Goal: Check status: Check status

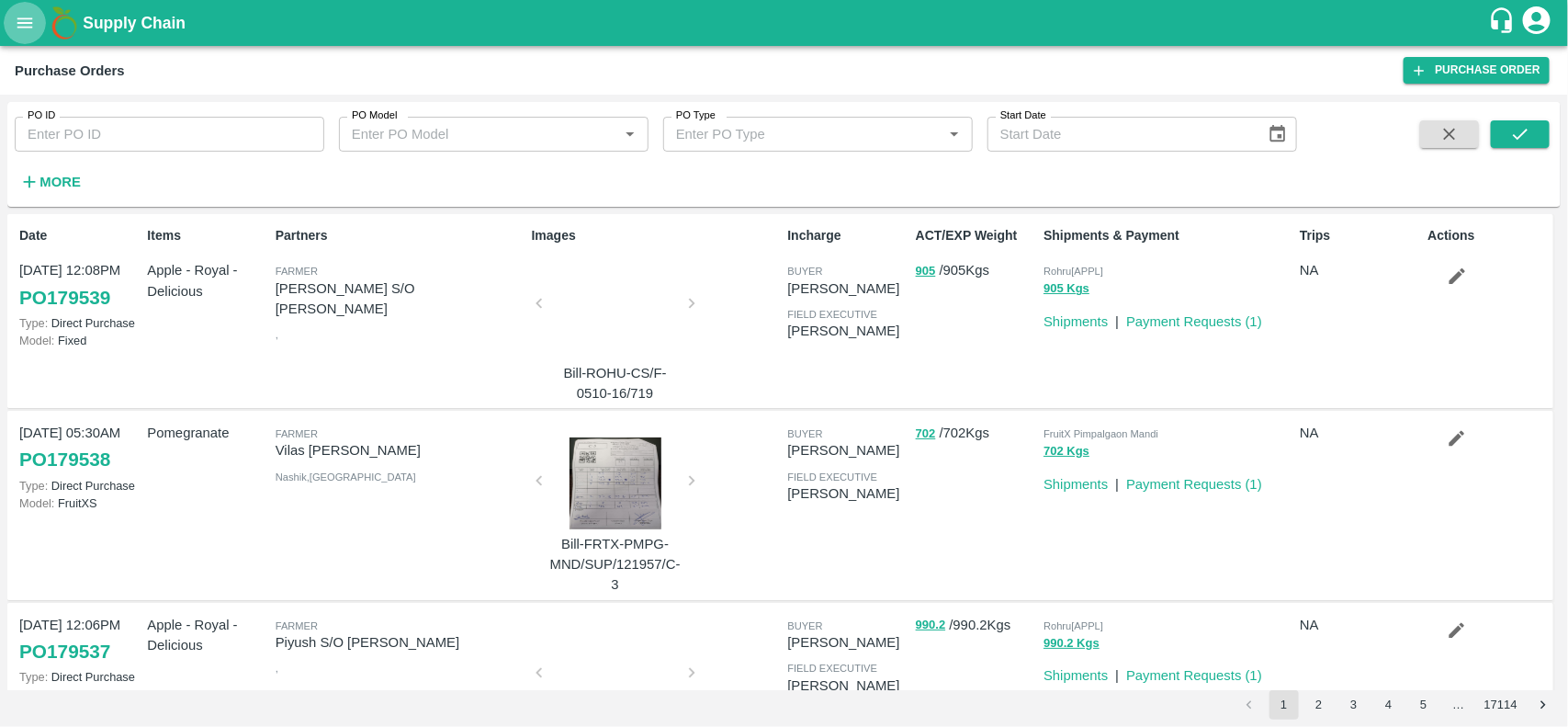
click at [33, 20] on icon "open drawer" at bounding box center [25, 23] width 20 height 20
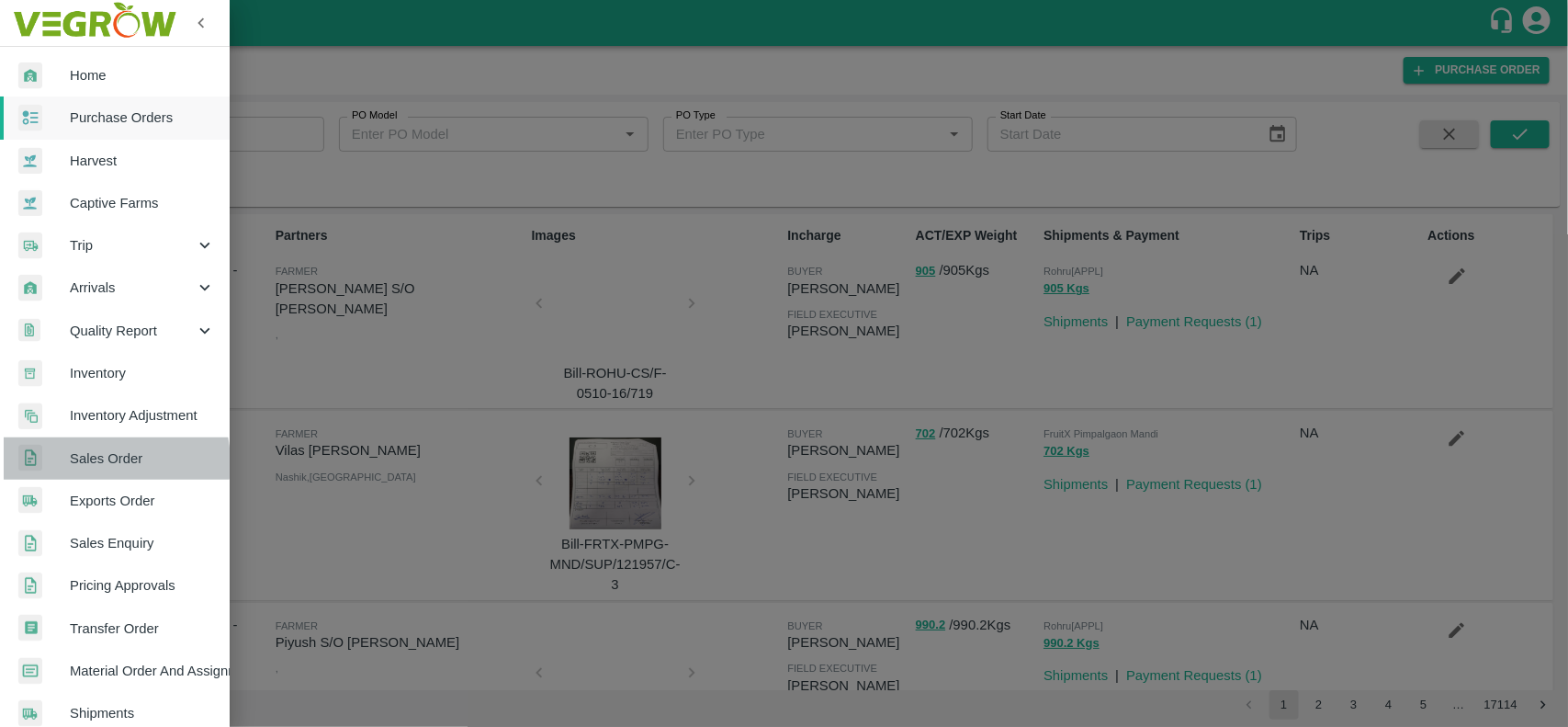
click at [103, 463] on span "Sales Order" at bounding box center [142, 459] width 145 height 20
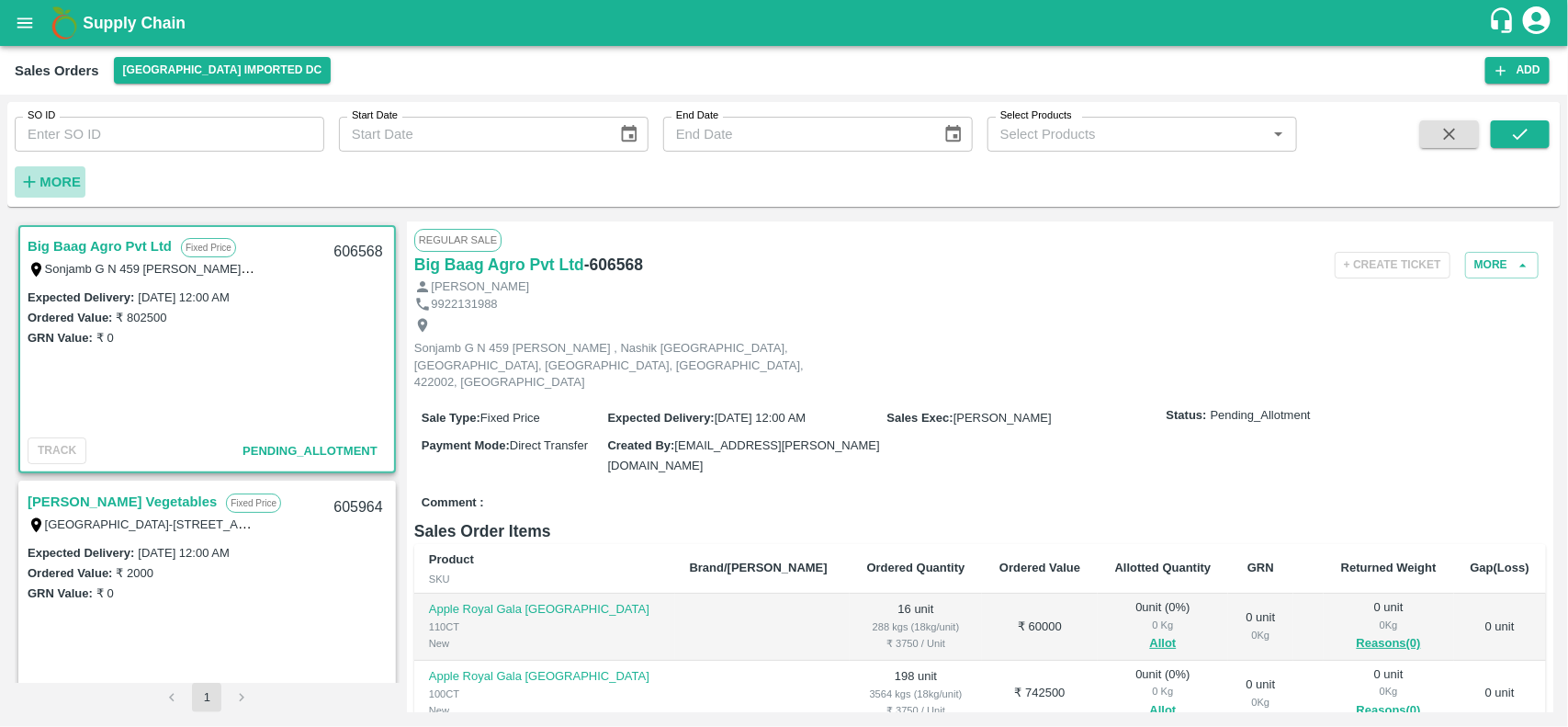
click at [42, 172] on h6 "More" at bounding box center [60, 182] width 41 height 24
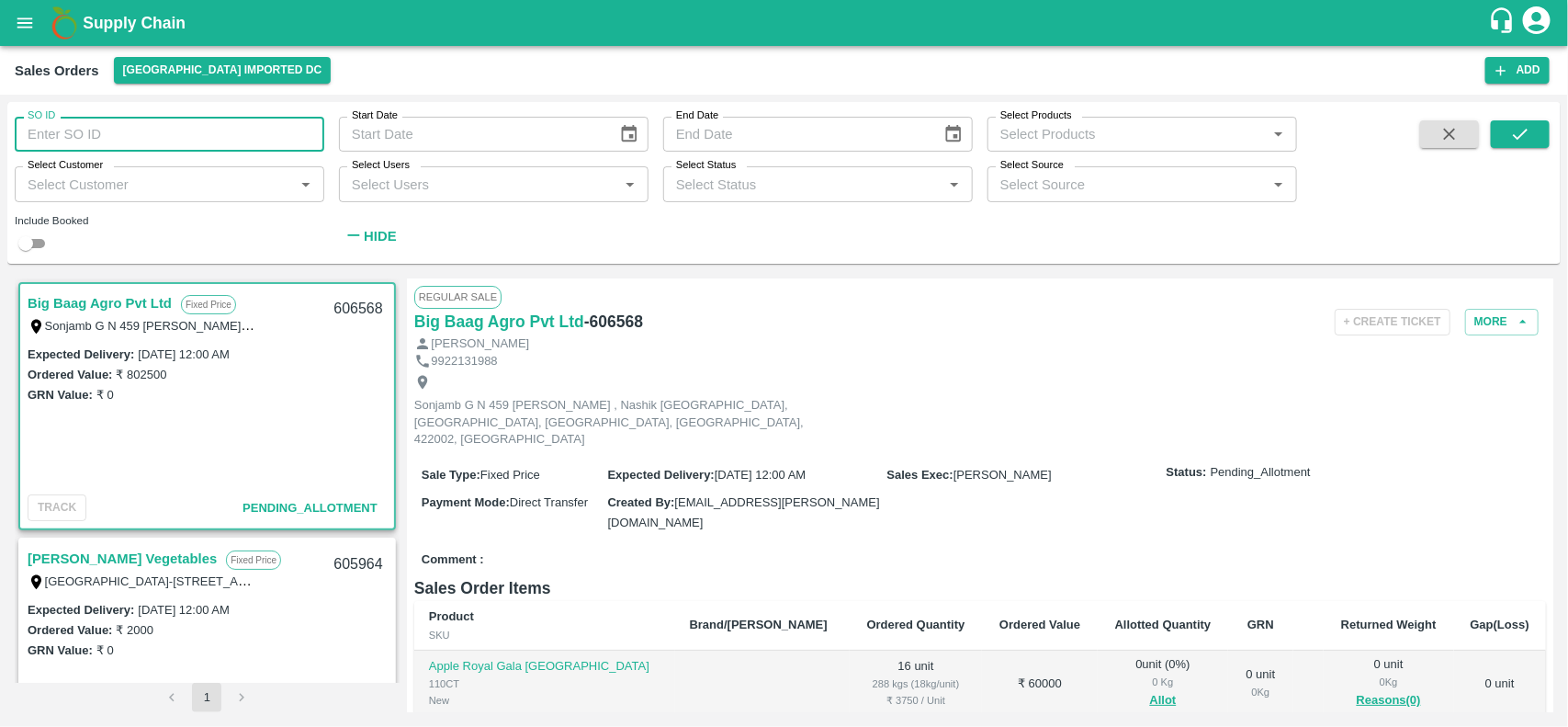
click at [75, 140] on input "SO ID" at bounding box center [170, 133] width 310 height 35
type input "604461"
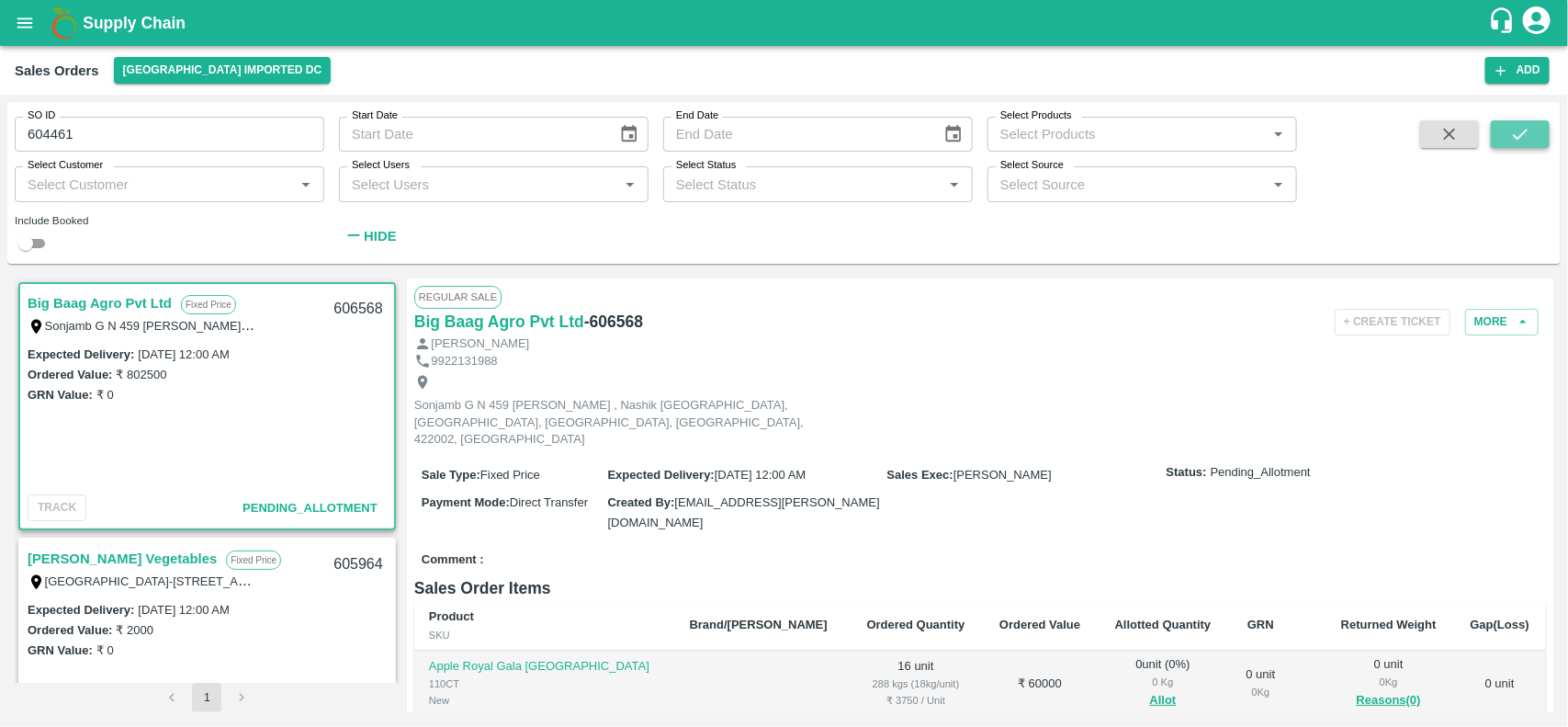
click at [1528, 122] on button "submit" at bounding box center [1521, 134] width 59 height 28
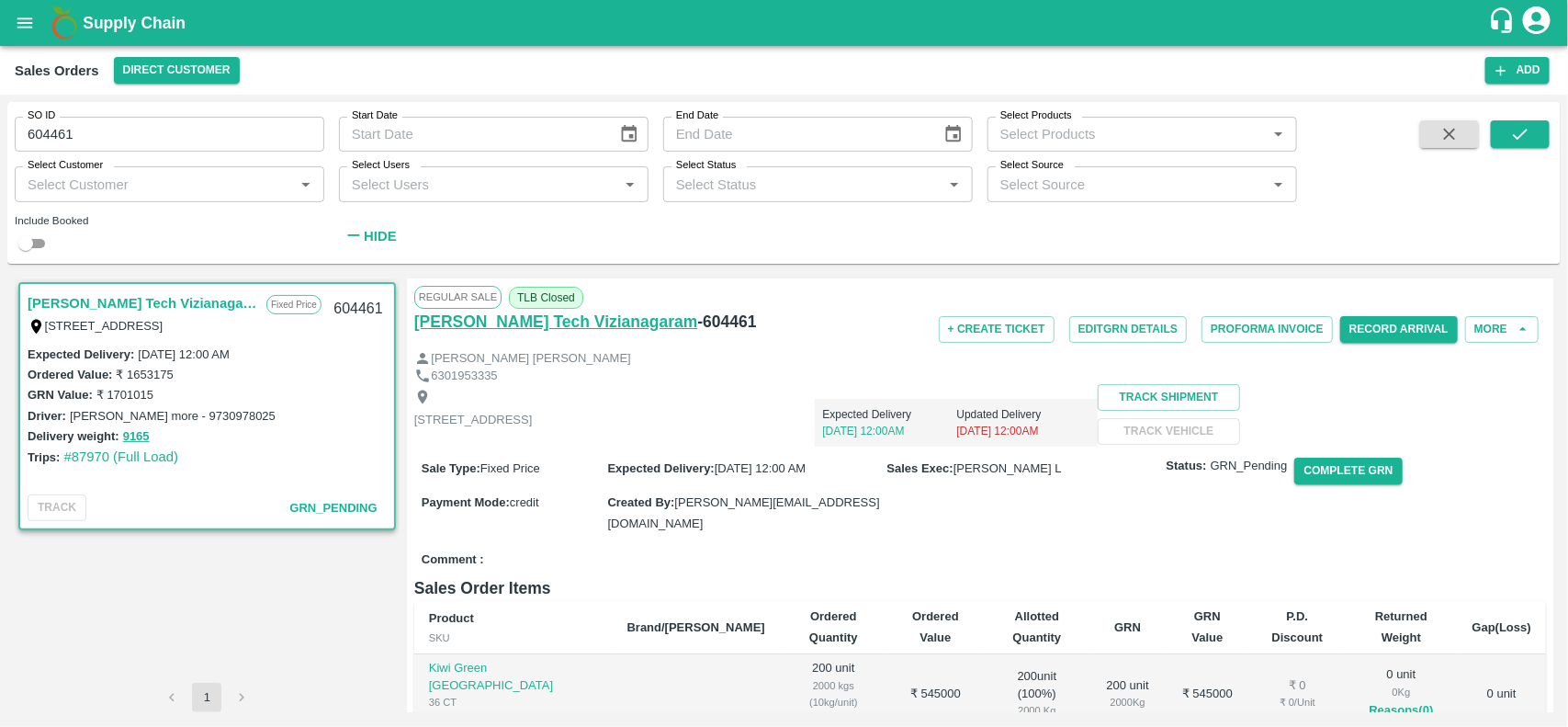
click at [477, 317] on h6 "[PERSON_NAME] Tech Vizianagaram" at bounding box center [556, 322] width 284 height 26
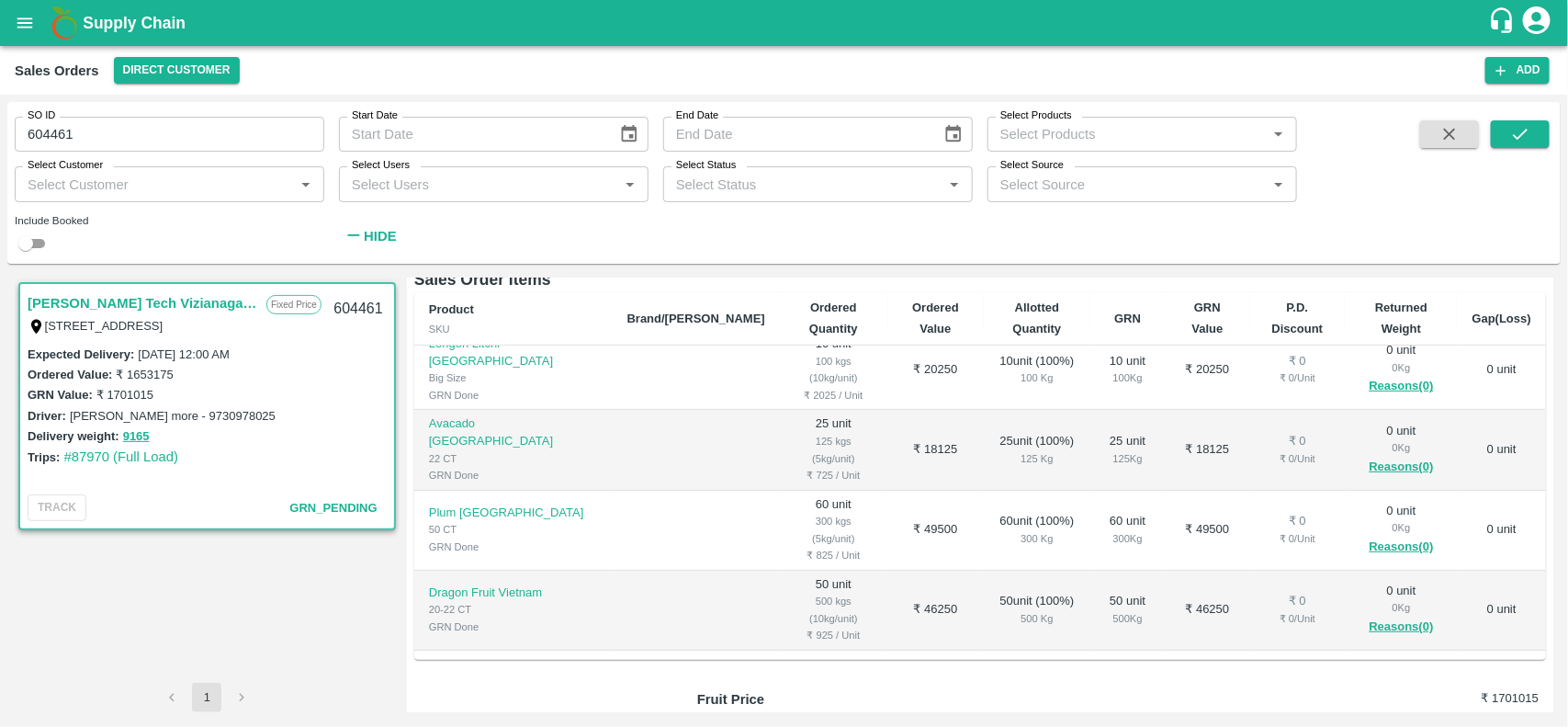
scroll to position [414, 0]
click at [664, 571] on td at bounding box center [696, 611] width 168 height 80
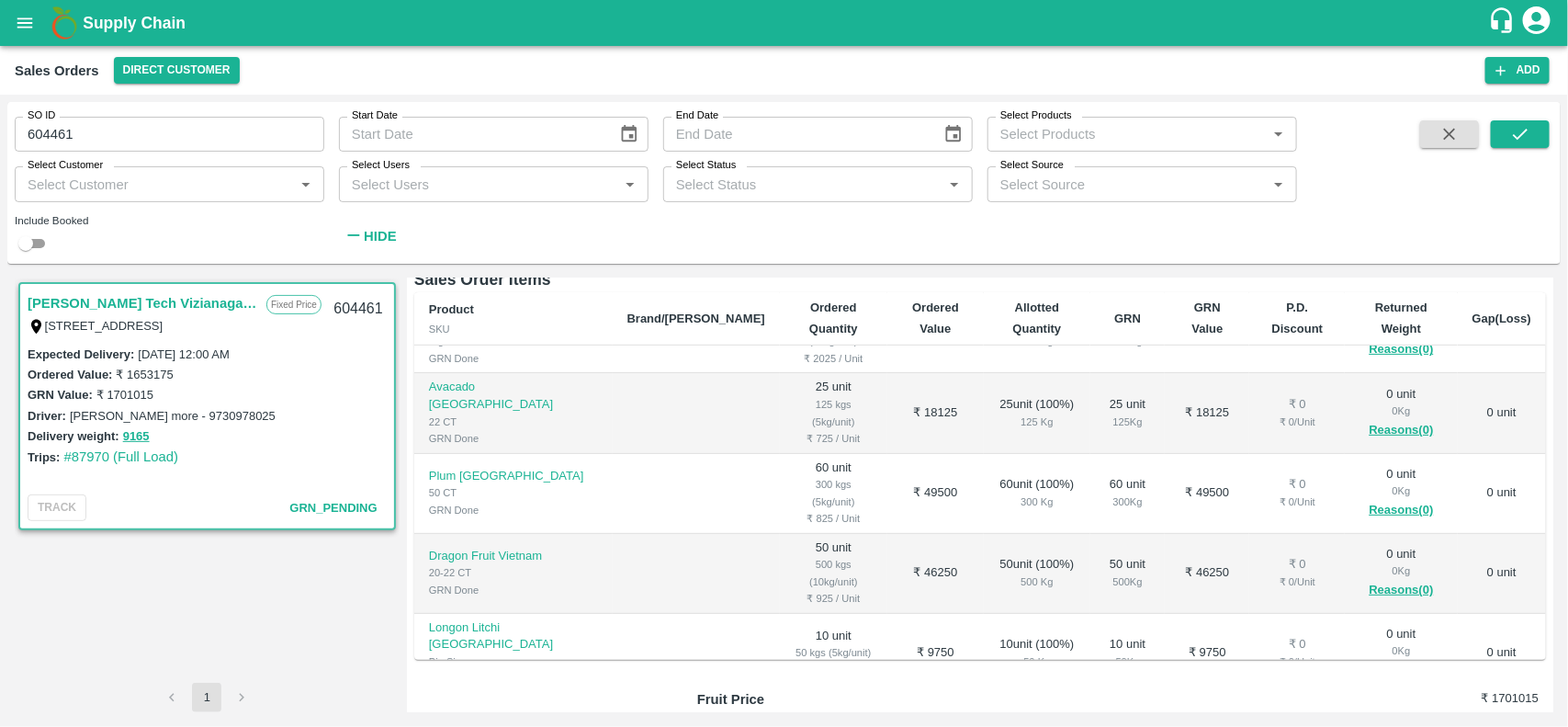
click at [625, 614] on td at bounding box center [696, 653] width 168 height 80
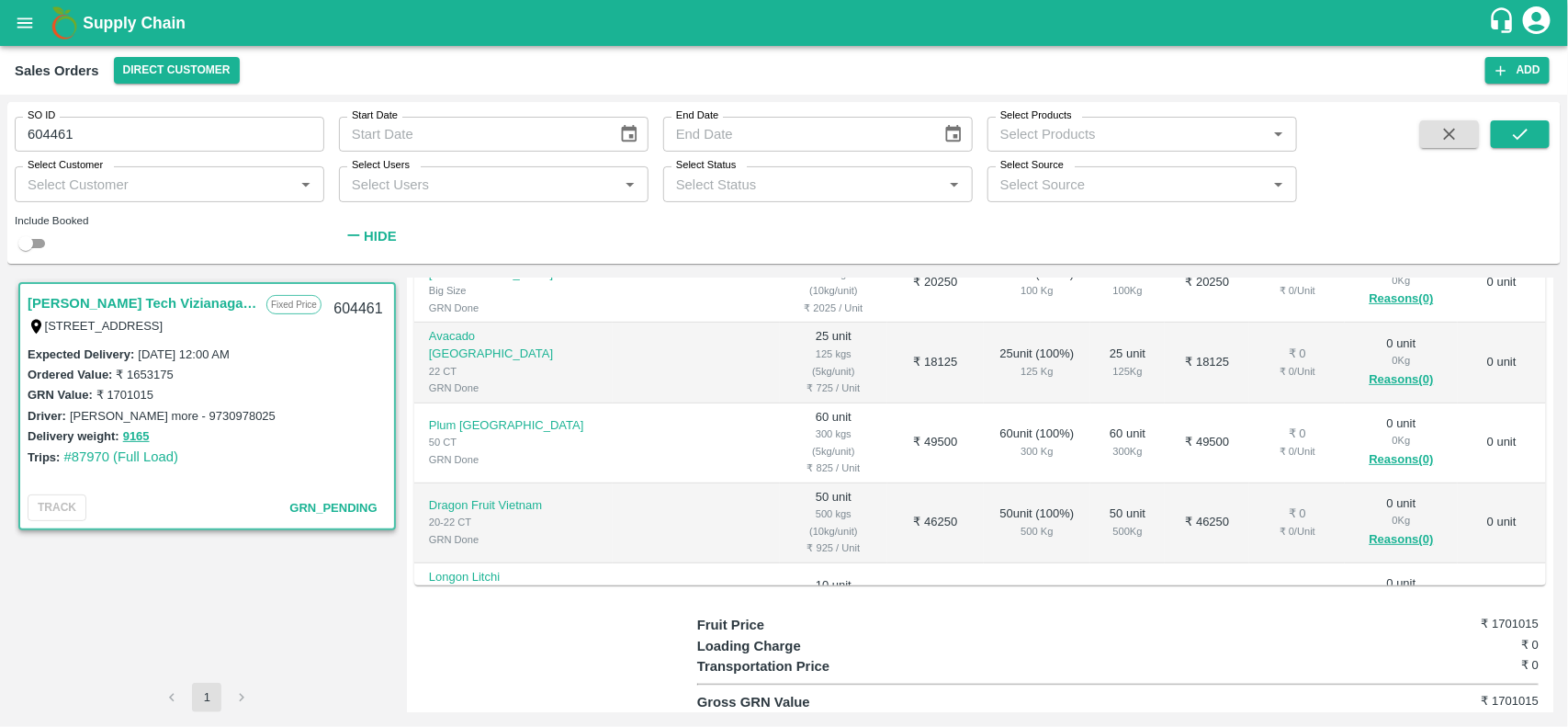
scroll to position [429, 0]
click at [626, 562] on td at bounding box center [696, 602] width 168 height 80
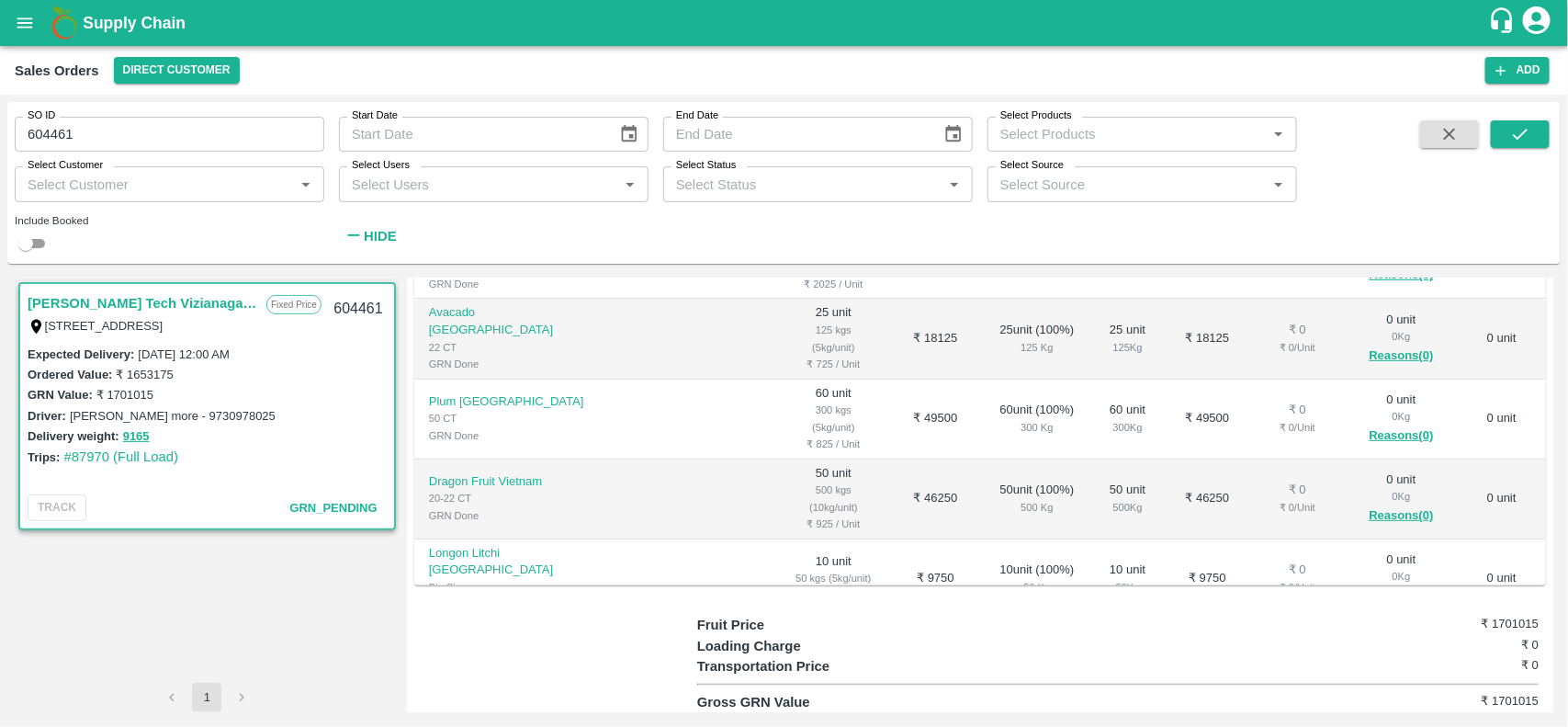
click at [629, 540] on td at bounding box center [696, 579] width 168 height 80
